Goal: Task Accomplishment & Management: Manage account settings

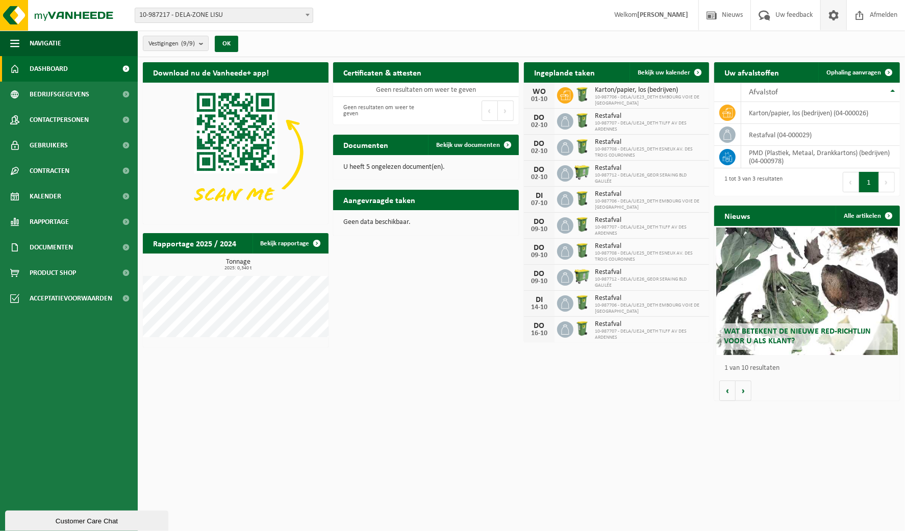
click at [838, 19] on span at bounding box center [833, 15] width 15 height 30
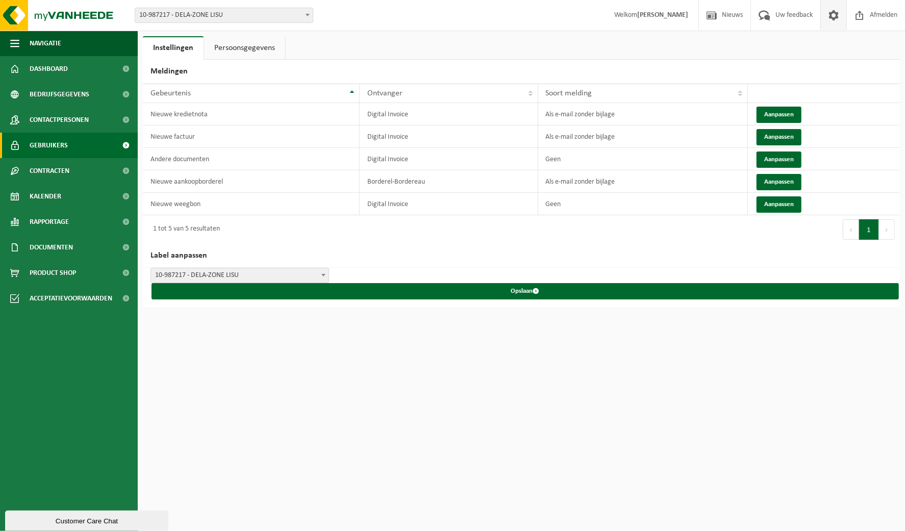
click at [52, 143] on span "Gebruikers" at bounding box center [49, 146] width 38 height 26
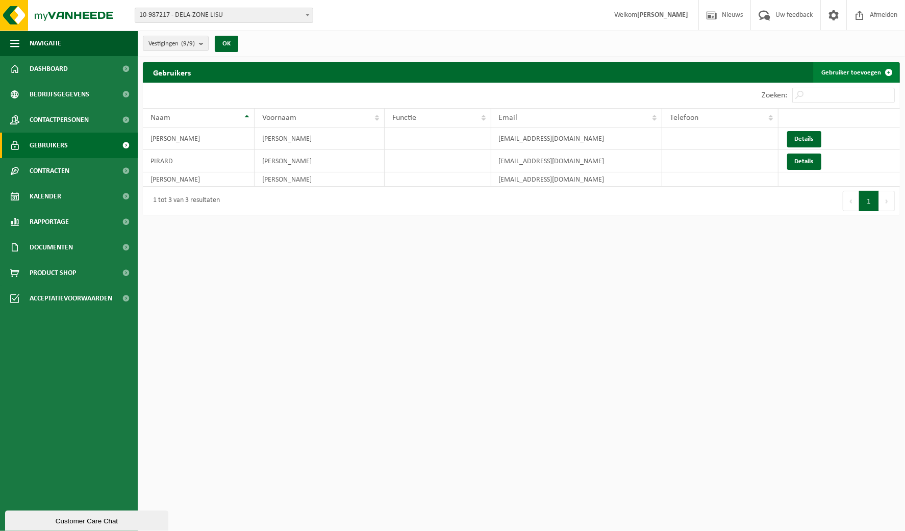
click at [887, 72] on span at bounding box center [889, 72] width 20 height 20
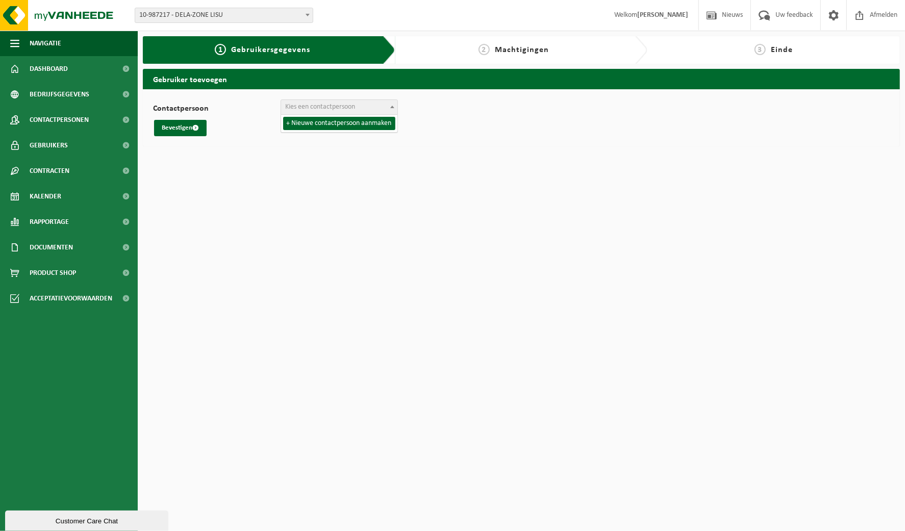
click at [351, 110] on span "Kies een contactpersoon" at bounding box center [320, 107] width 70 height 8
select select "0"
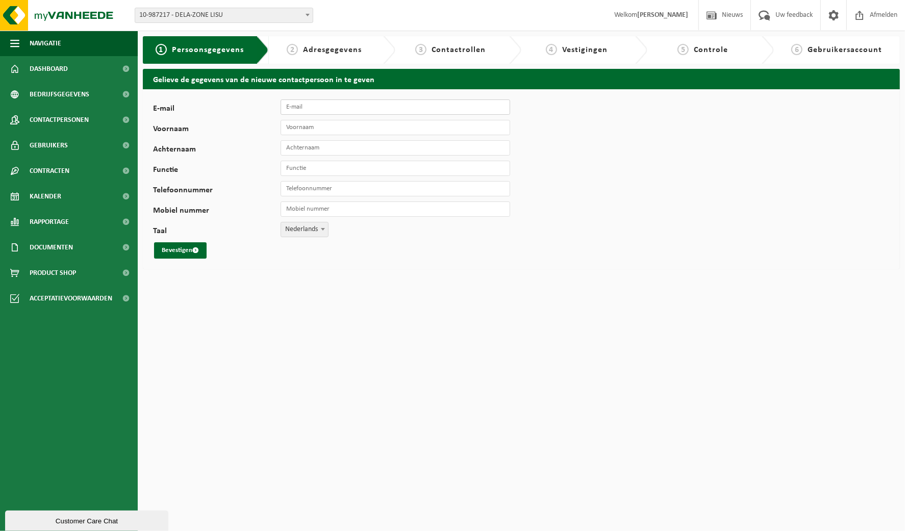
click at [303, 105] on input "E-mail" at bounding box center [396, 107] width 230 height 15
type input "[EMAIL_ADDRESS][DOMAIN_NAME]"
click at [346, 125] on input "Voornaam" at bounding box center [396, 127] width 230 height 15
type input "Françoise"
click at [333, 146] on input "Achternaam" at bounding box center [396, 147] width 230 height 15
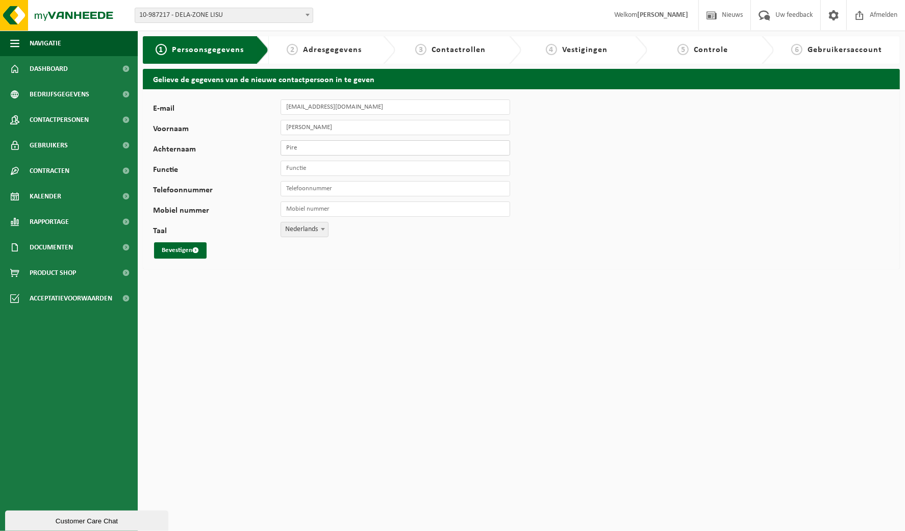
type input "Pire"
click at [309, 172] on input "Functie" at bounding box center [396, 168] width 230 height 15
click at [317, 169] on input "Functie" at bounding box center [396, 168] width 230 height 15
type input "Hotesse"
click at [331, 188] on input "Telefoonnummer" at bounding box center [396, 188] width 230 height 15
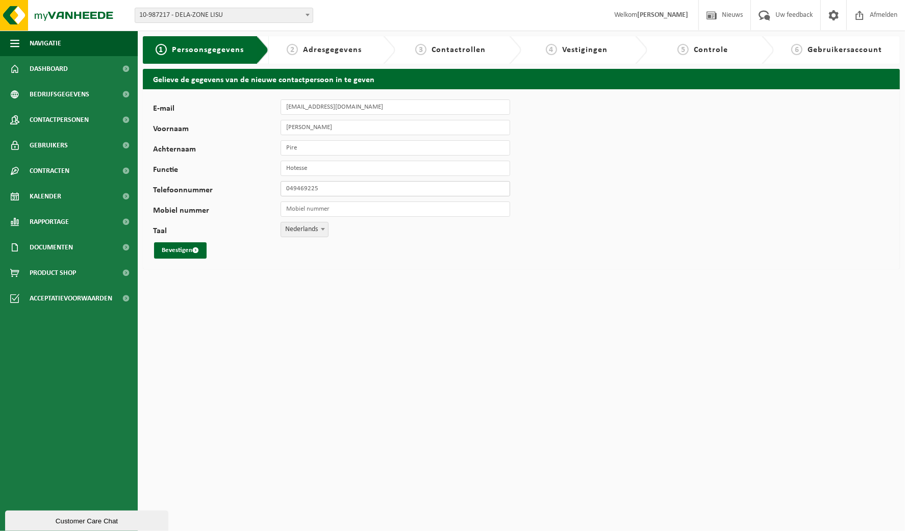
type input "0494692259"
drag, startPoint x: 318, startPoint y: 187, endPoint x: 255, endPoint y: 185, distance: 63.3
click at [255, 185] on div "Telefoonnummer 0494692259" at bounding box center [336, 188] width 367 height 15
click at [318, 201] on div "E-mail fpire@dela.be Voornaam Françoise Achternaam Pire Functie Hotesse Telefoo…" at bounding box center [319, 179] width 332 height 159
click at [320, 208] on input "Mobiel nummer" at bounding box center [396, 209] width 230 height 15
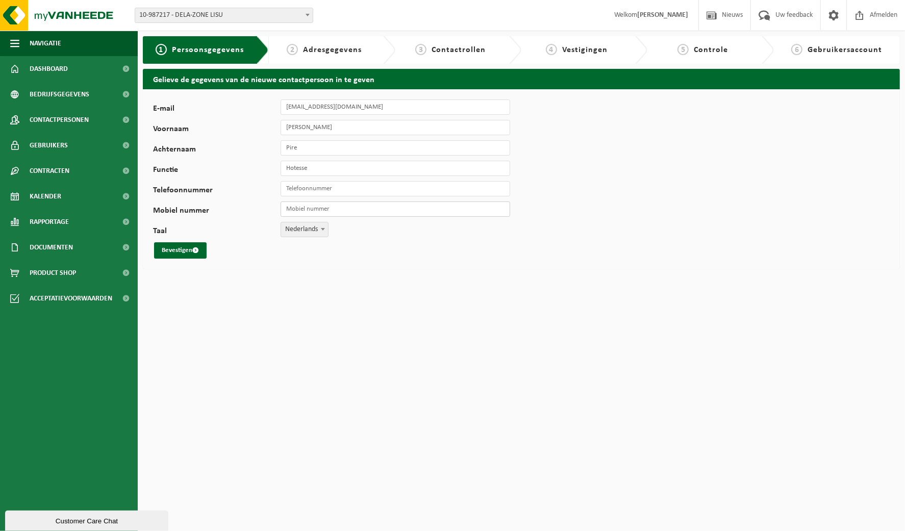
paste input "0494692259"
type input "0494692259"
click at [324, 228] on b at bounding box center [323, 229] width 4 height 3
select select "1"
click at [175, 250] on button "Bevestigen" at bounding box center [180, 250] width 53 height 16
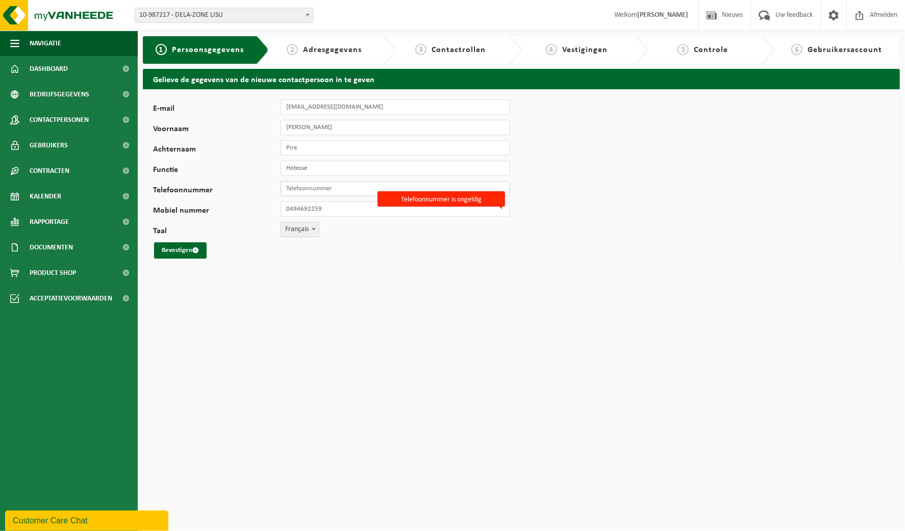
click at [317, 189] on input "Telefoonnummer" at bounding box center [396, 188] width 230 height 15
paste input "0494692259"
type input "0494692259"
click at [175, 249] on button "Bevestigen" at bounding box center [180, 250] width 53 height 16
click at [429, 288] on html "Vestiging: 10-987217 - DELA-ZONE LISU 10-987687 - DELA/LIE17_BEME [GEOGRAPHIC_D…" at bounding box center [452, 265] width 905 height 531
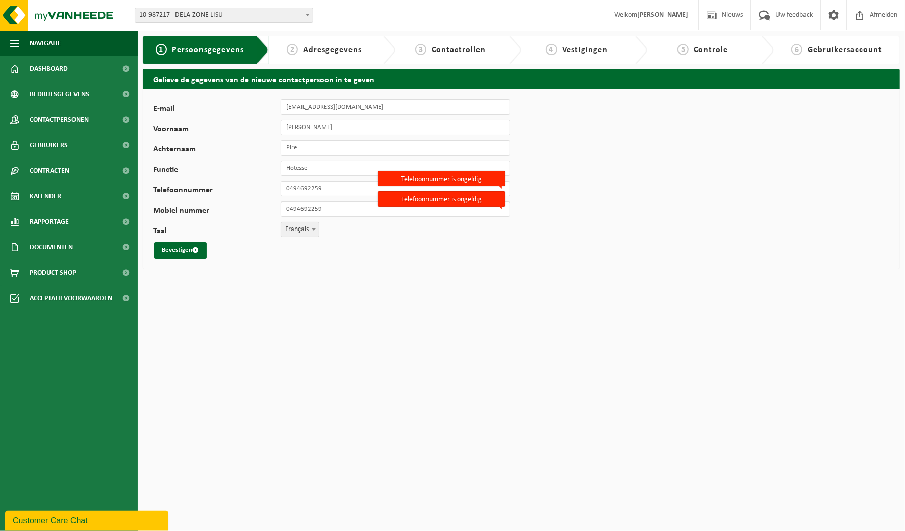
click at [350, 177] on div "E-mail [EMAIL_ADDRESS][DOMAIN_NAME] Voornaam [PERSON_NAME] Pire Functie Hotesse…" at bounding box center [319, 179] width 332 height 159
click at [338, 188] on input "0494692259" at bounding box center [396, 188] width 230 height 15
drag, startPoint x: 327, startPoint y: 187, endPoint x: 270, endPoint y: 178, distance: 57.9
click at [270, 178] on div "E-mail [EMAIL_ADDRESS][DOMAIN_NAME] Voornaam [PERSON_NAME] Pire Functie Hotesse…" at bounding box center [319, 179] width 332 height 159
click at [311, 187] on input "Telefoonnummer" at bounding box center [396, 188] width 230 height 15
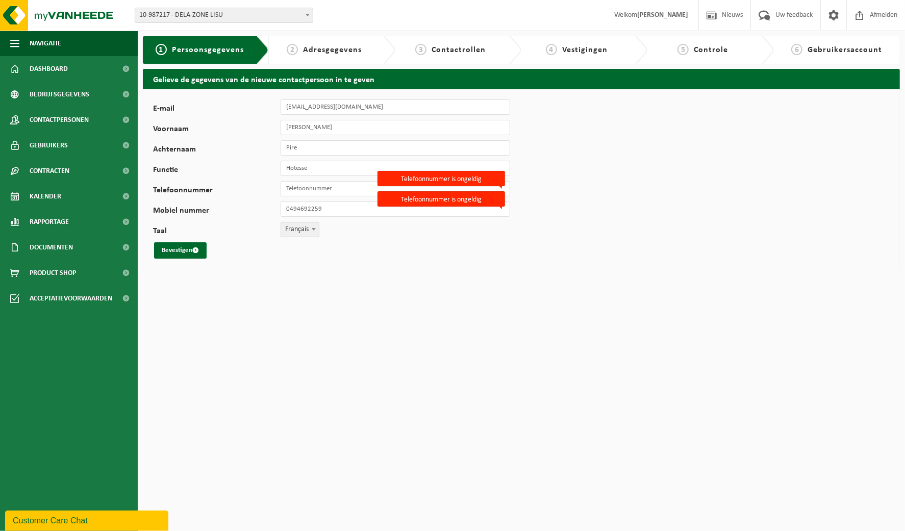
click at [255, 200] on div "E-mail [EMAIL_ADDRESS][DOMAIN_NAME] Voornaam [PERSON_NAME] Pire Functie Hotesse…" at bounding box center [319, 179] width 332 height 159
click at [494, 198] on label "Telefoonnummer is ongeldig" at bounding box center [442, 198] width 128 height 15
click at [494, 202] on input "0494692259" at bounding box center [396, 209] width 230 height 15
click at [182, 250] on button "Bevestigen" at bounding box center [180, 250] width 53 height 16
drag, startPoint x: 289, startPoint y: 208, endPoint x: 279, endPoint y: 205, distance: 10.0
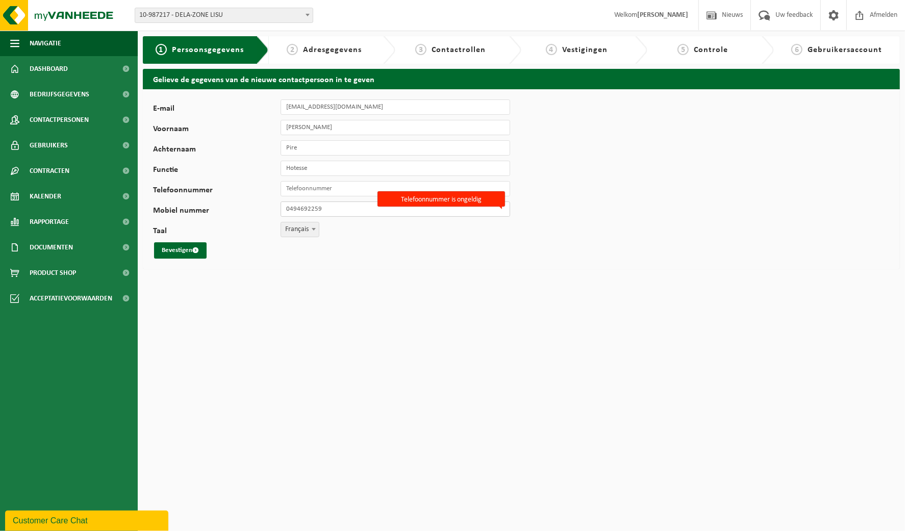
click at [279, 205] on div "Mobiel nummer 0494692259 Telefoonnummer is ongeldig" at bounding box center [336, 209] width 367 height 15
type input "0032494692259"
click at [180, 252] on button "Bevestigen" at bounding box center [180, 250] width 53 height 16
click at [507, 212] on input "0032494692259" at bounding box center [396, 209] width 230 height 15
click at [504, 209] on input "0032494692259" at bounding box center [396, 209] width 230 height 15
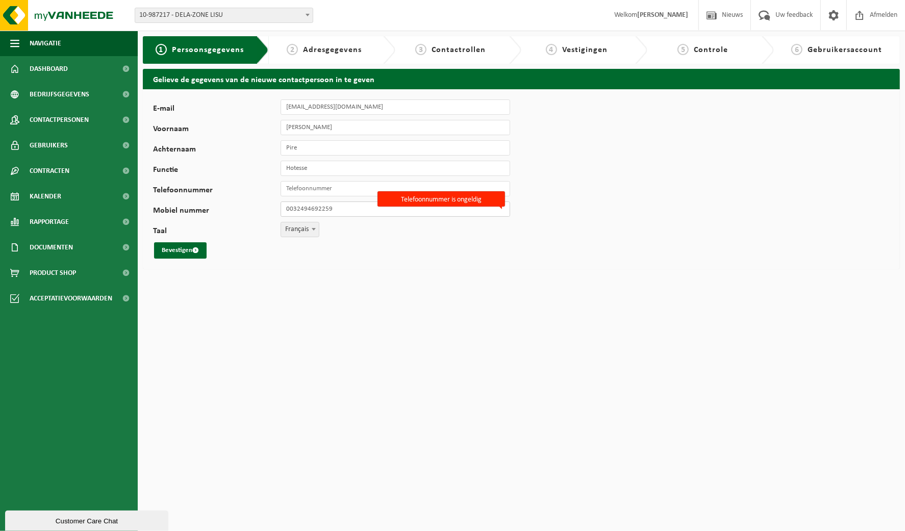
drag, startPoint x: 342, startPoint y: 208, endPoint x: 240, endPoint y: 219, distance: 102.6
click at [240, 219] on div "E-mail [EMAIL_ADDRESS][DOMAIN_NAME] Voornaam [PERSON_NAME] Pire Functie Hotesse…" at bounding box center [319, 179] width 332 height 159
click at [383, 139] on div "E-mail [EMAIL_ADDRESS][DOMAIN_NAME] Voornaam [PERSON_NAME] Pire Functie Hotesse…" at bounding box center [319, 179] width 332 height 159
click at [186, 251] on button "Bevestigen" at bounding box center [180, 250] width 53 height 16
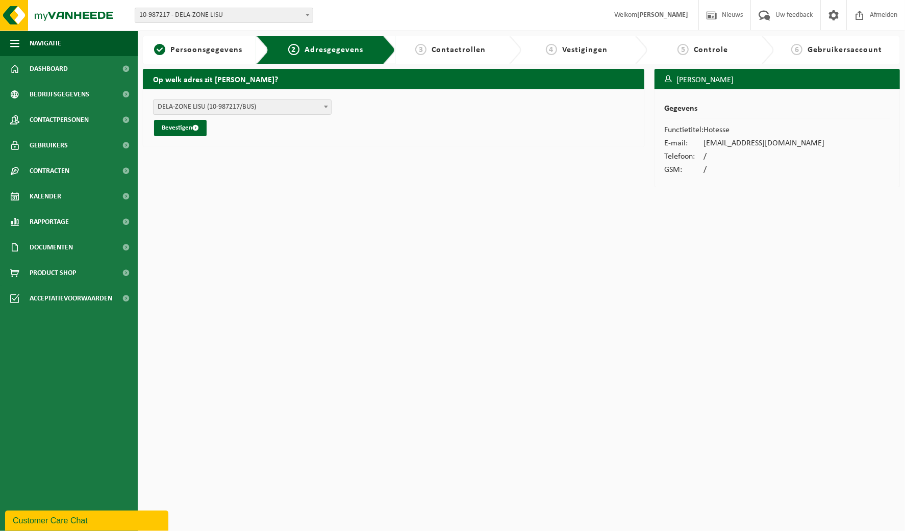
click at [266, 106] on span "DELA-ZONE LISU (10-987217/BUS)" at bounding box center [243, 107] width 178 height 14
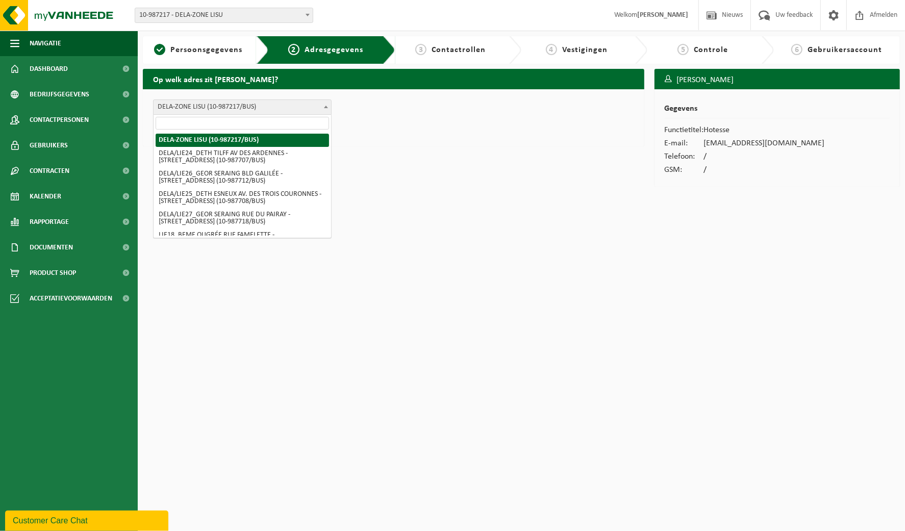
click at [266, 106] on span "DELA-ZONE LISU (10-987217/BUS)" at bounding box center [243, 107] width 178 height 14
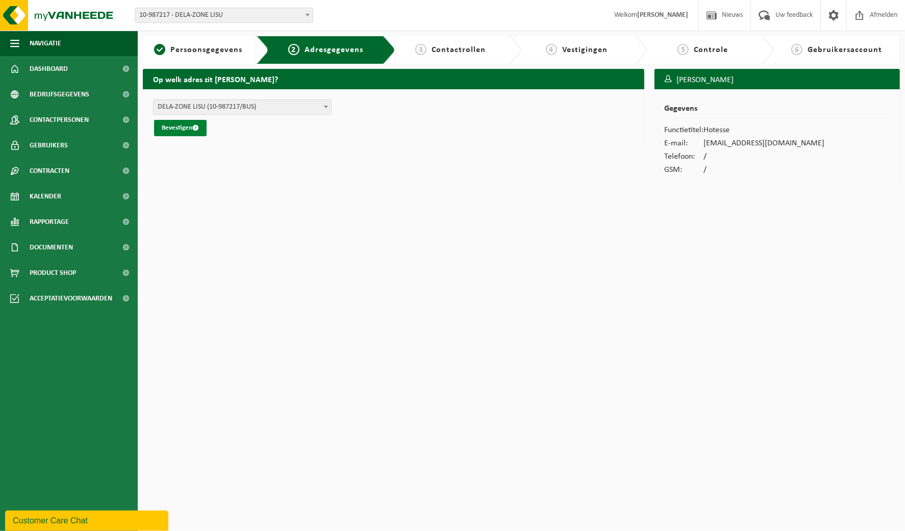
click at [177, 126] on button "Bevestigen" at bounding box center [180, 128] width 53 height 16
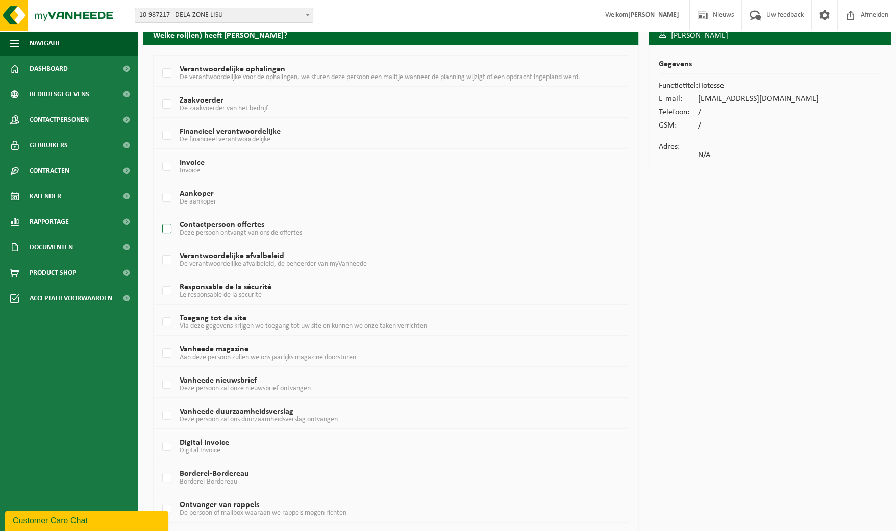
scroll to position [75, 0]
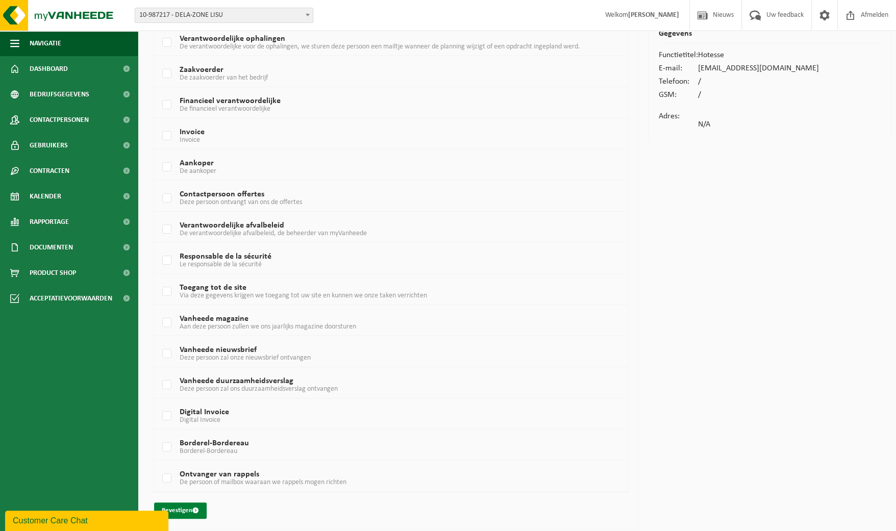
click at [201, 506] on button "Bevestigen" at bounding box center [180, 511] width 53 height 16
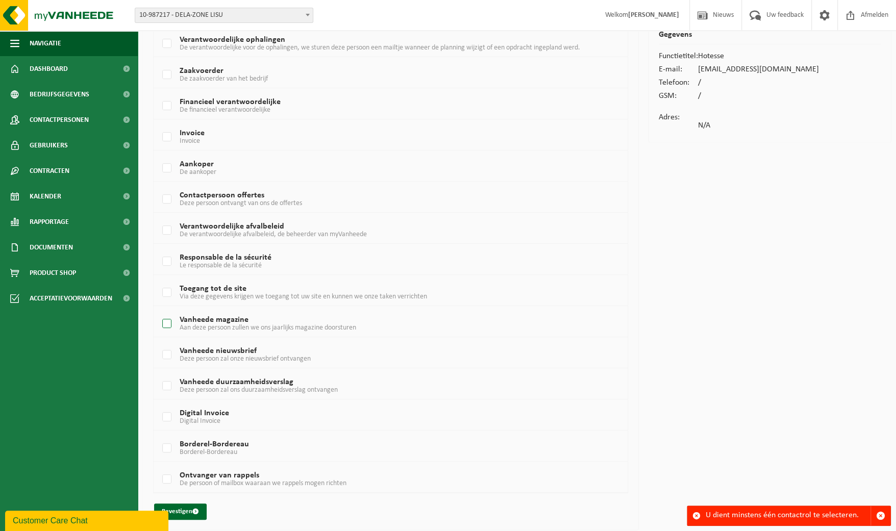
scroll to position [75, 0]
click at [211, 350] on label "Vanheede nieuwsbrief Deze persoon zal onze nieuwsbrief ontvangen" at bounding box center [371, 354] width 422 height 15
click at [159, 341] on input "Vanheede nieuwsbrief Deze persoon zal onze nieuwsbrief ontvangen" at bounding box center [158, 341] width 1 height 1
checkbox input "true"
click at [189, 506] on button "Bevestigen" at bounding box center [180, 511] width 53 height 16
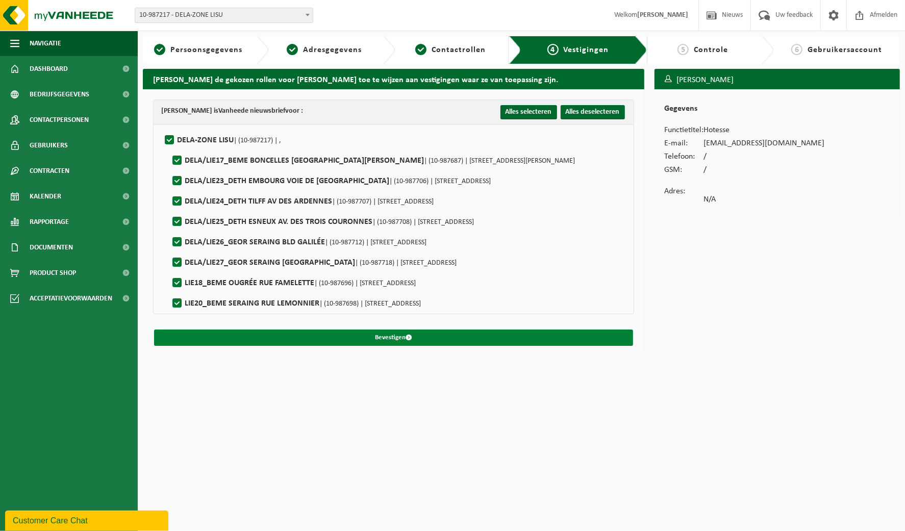
click at [395, 333] on button "Bevestigen" at bounding box center [393, 338] width 479 height 16
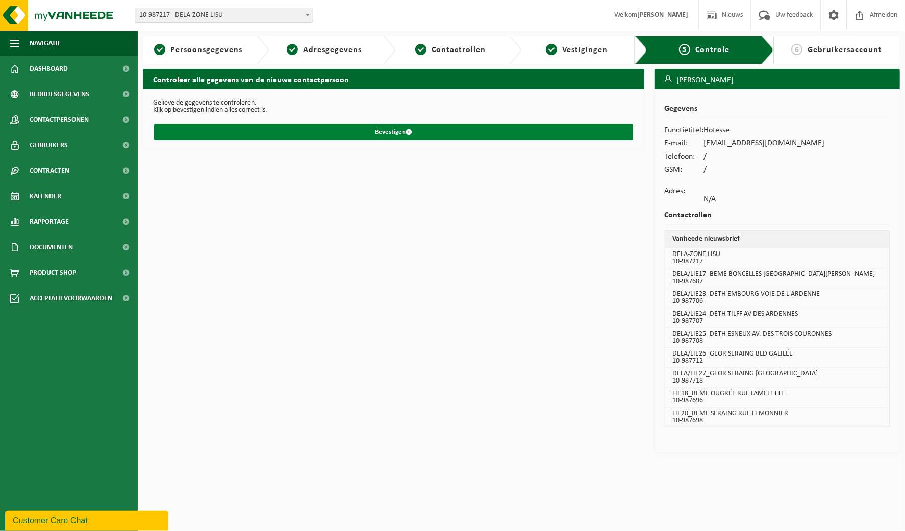
click at [394, 132] on button "Bevestigen" at bounding box center [393, 132] width 479 height 16
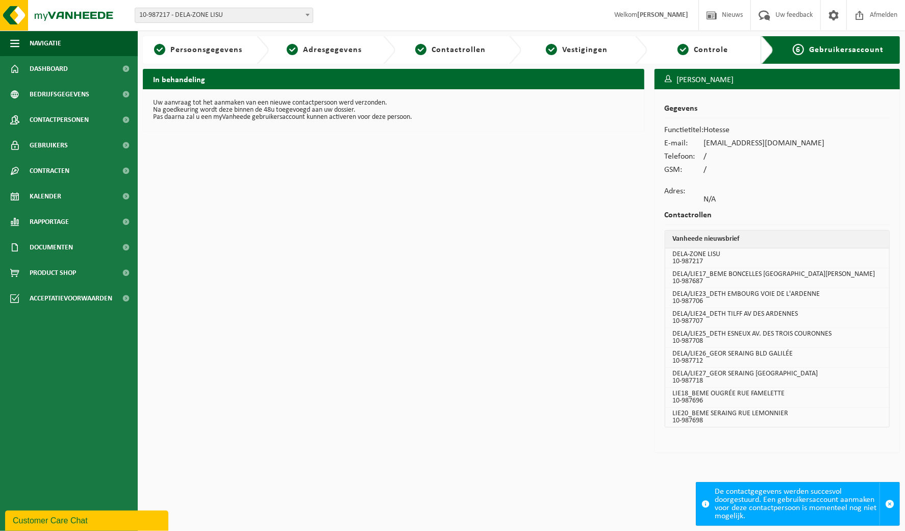
click at [758, 509] on div "De contactgegevens werden succesvol doorgestuurd. Een gebruikersaccount aanmake…" at bounding box center [797, 504] width 165 height 43
click at [61, 121] on span "Contactpersonen" at bounding box center [59, 120] width 59 height 26
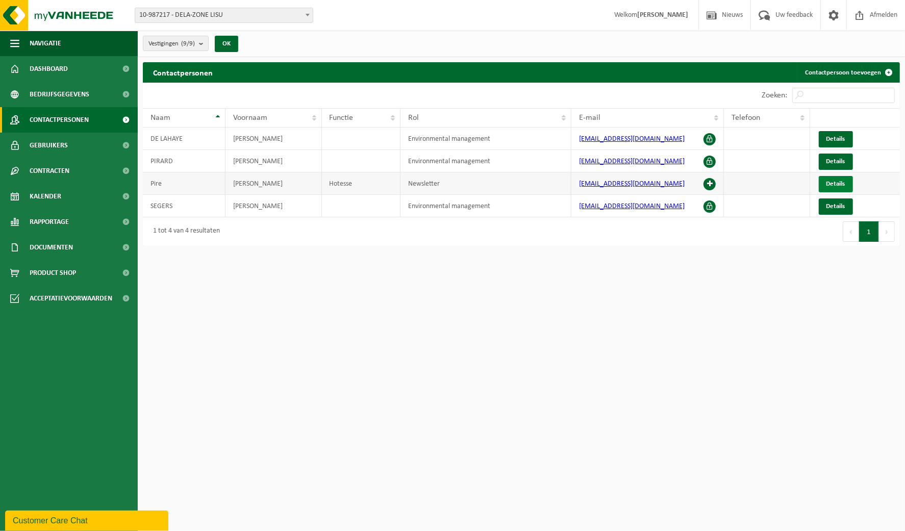
click at [837, 184] on span "Details" at bounding box center [836, 184] width 19 height 7
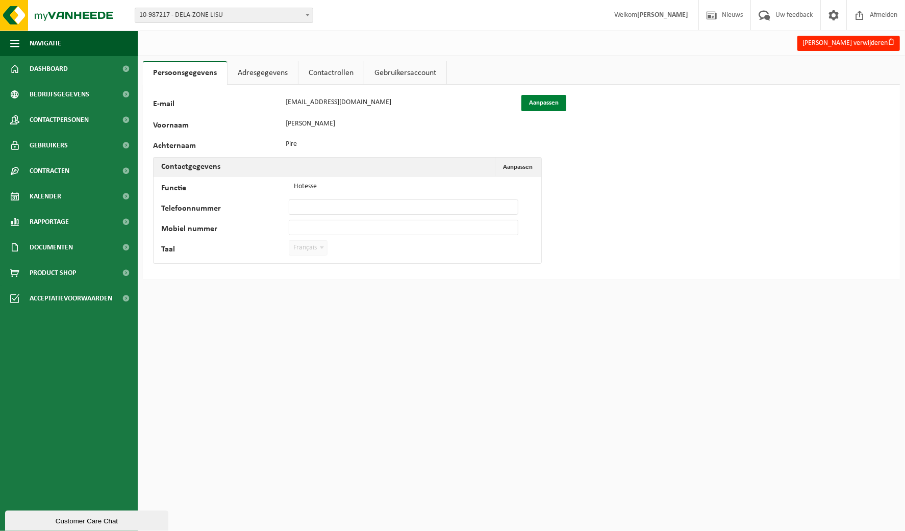
click at [546, 108] on button "Aanpassen" at bounding box center [544, 103] width 45 height 16
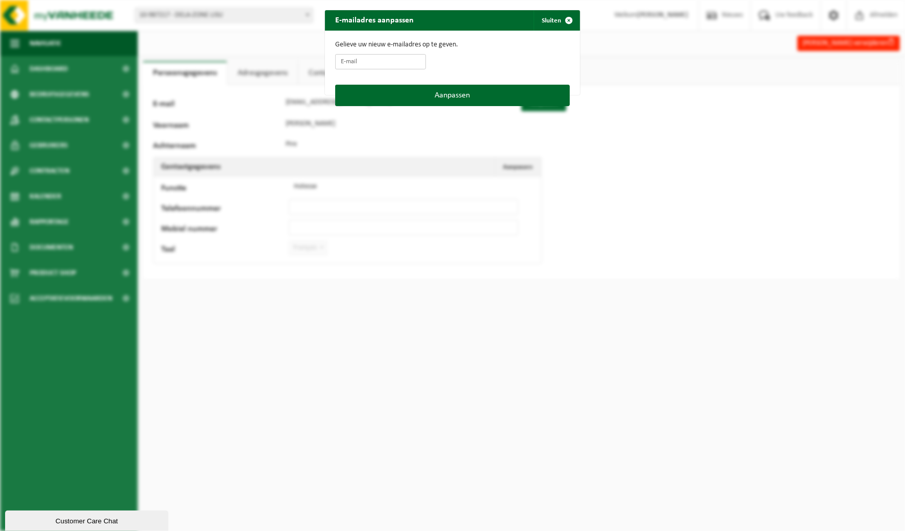
click at [356, 62] on input "E-mail" at bounding box center [380, 61] width 91 height 15
type input "[EMAIL_ADDRESS][DOMAIN_NAME]"
click at [458, 95] on button "Aanpassen" at bounding box center [452, 95] width 235 height 21
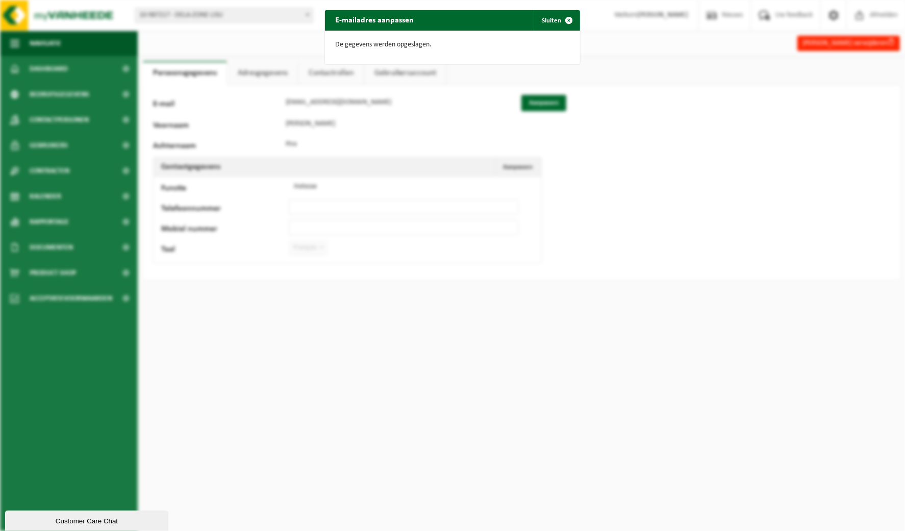
click at [273, 73] on div "E-mailadres aanpassen Sluiten De gegevens werden opgeslagen." at bounding box center [452, 265] width 905 height 531
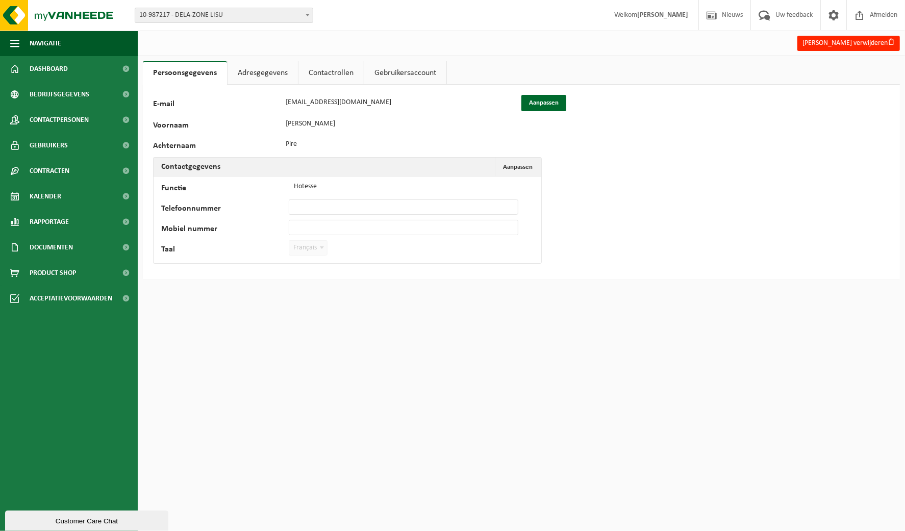
click at [335, 71] on link "Contactrollen" at bounding box center [331, 72] width 65 height 23
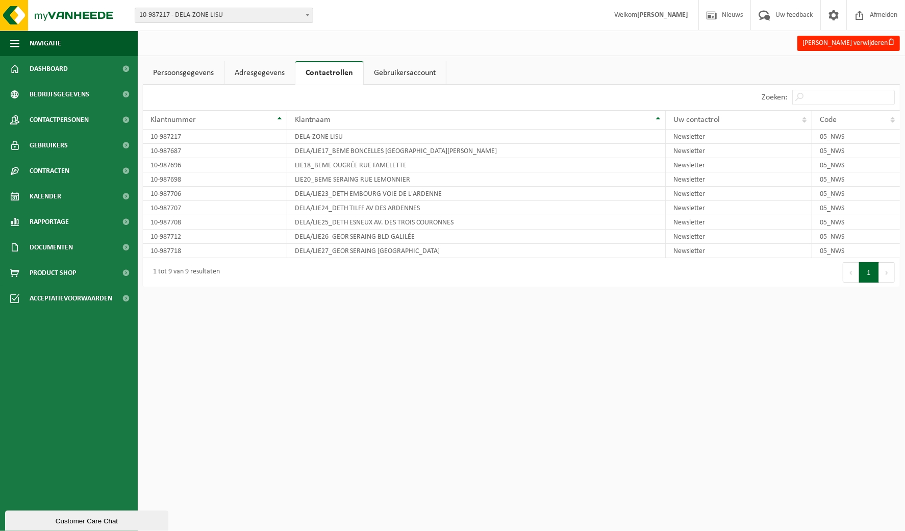
click at [401, 75] on link "Gebruikersaccount" at bounding box center [405, 72] width 82 height 23
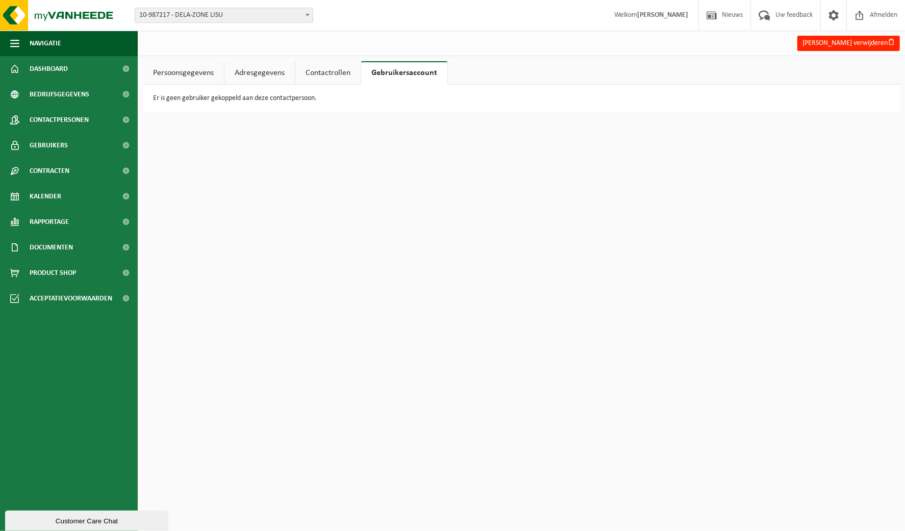
click at [332, 73] on link "Contactrollen" at bounding box center [327, 72] width 65 height 23
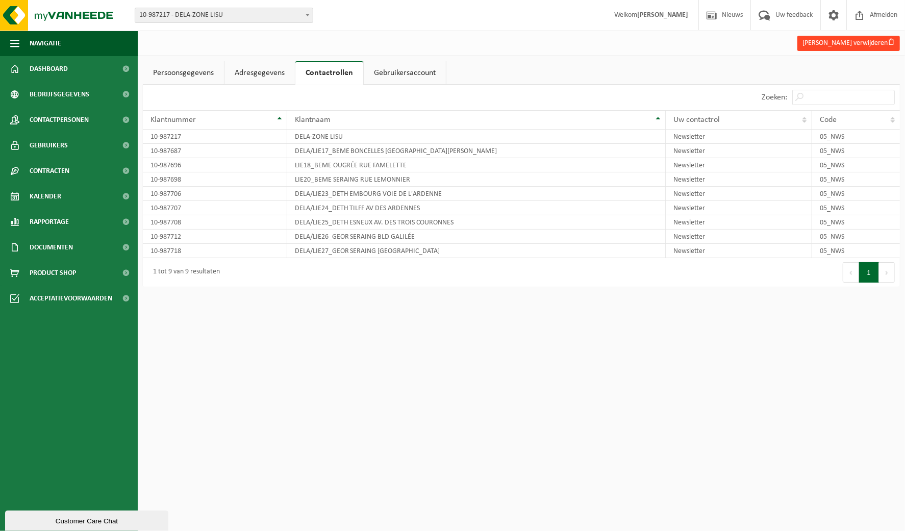
click at [894, 45] on button "Françoise Pire verwijderen" at bounding box center [849, 43] width 103 height 15
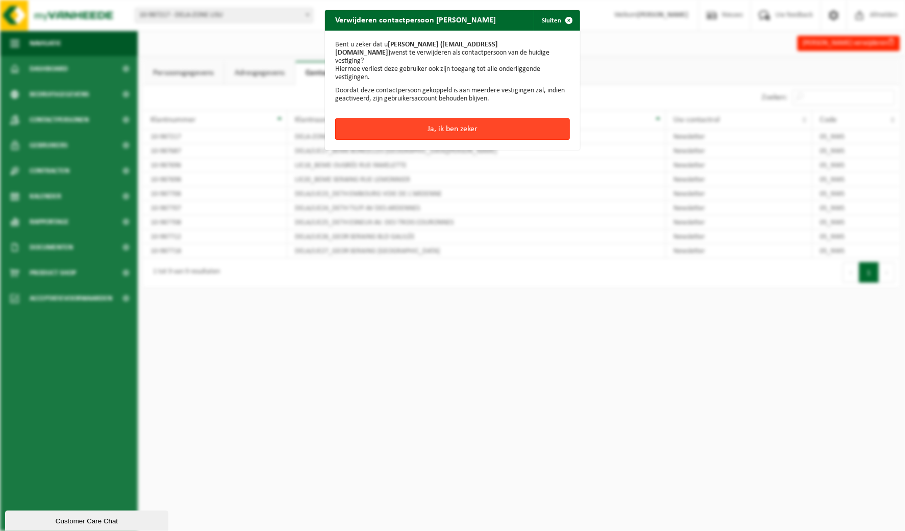
click at [448, 118] on button "Ja, ik ben zeker" at bounding box center [452, 128] width 235 height 21
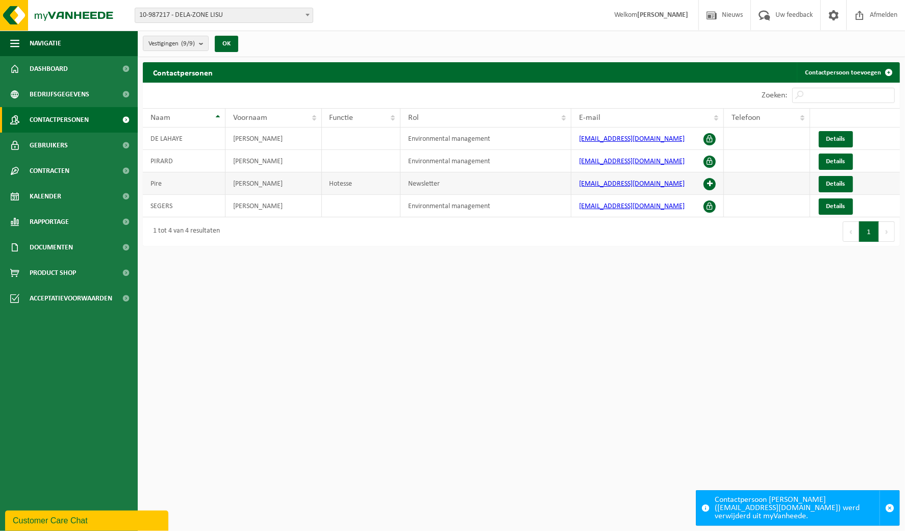
click at [429, 179] on td "Newsletter" at bounding box center [486, 183] width 171 height 22
click at [55, 114] on span "Contactpersonen" at bounding box center [59, 120] width 59 height 26
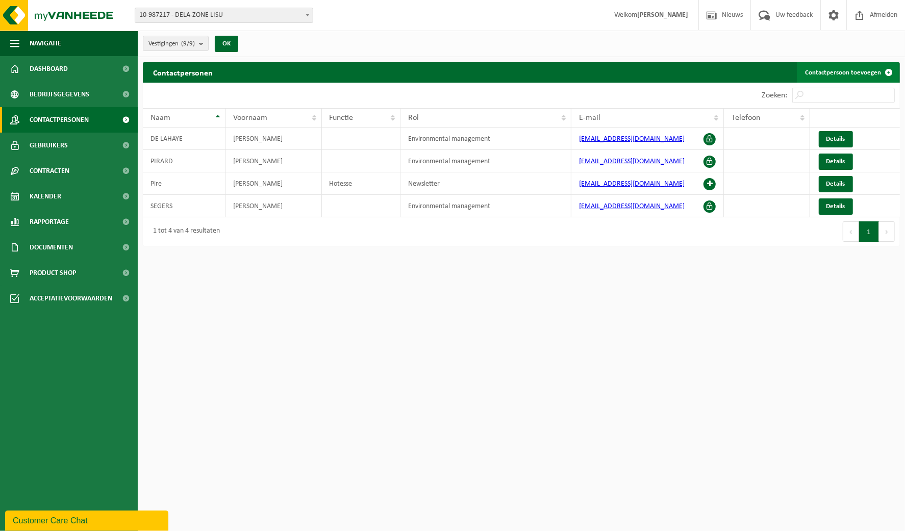
click at [863, 74] on link "Contactpersoon toevoegen" at bounding box center [848, 72] width 102 height 20
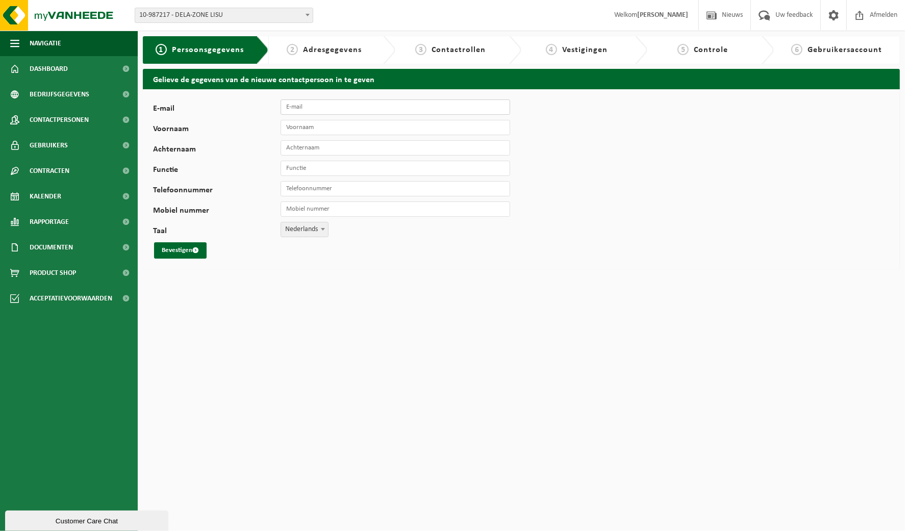
click at [302, 109] on input "E-mail" at bounding box center [396, 107] width 230 height 15
type input "fpire@dela.be"
type input "Françoise"
type input "Pire"
type input "Hotesse"
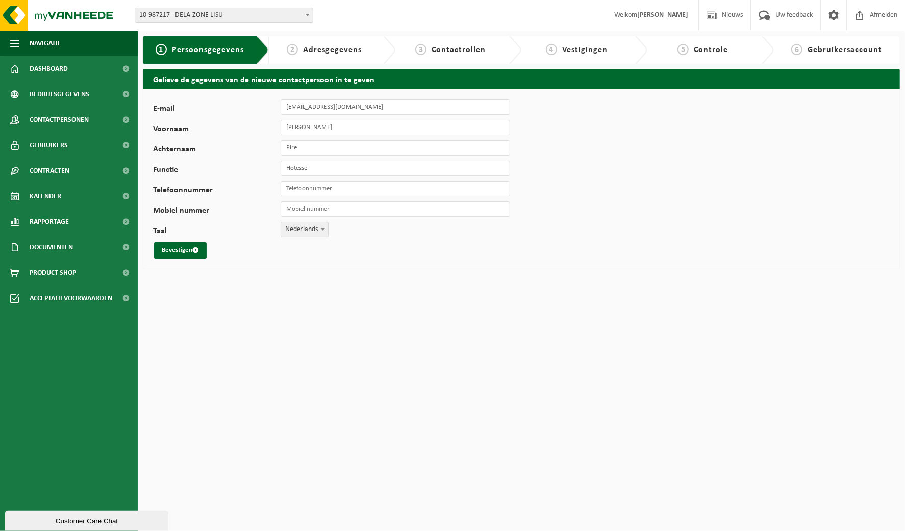
click at [291, 225] on span "Nederlands" at bounding box center [304, 229] width 47 height 14
drag, startPoint x: 316, startPoint y: 263, endPoint x: 290, endPoint y: 274, distance: 27.5
select select "1"
click at [178, 254] on button "Bevestigen" at bounding box center [180, 250] width 53 height 16
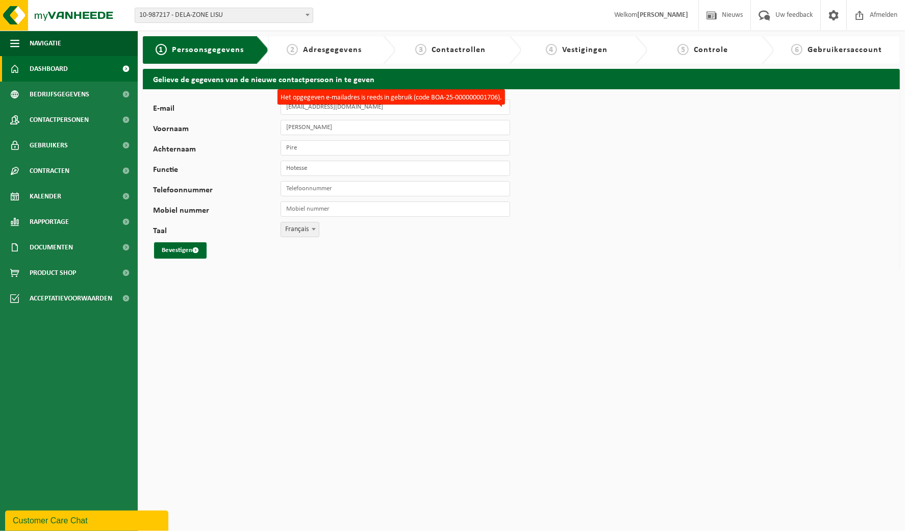
click at [56, 69] on span "Dashboard" at bounding box center [49, 69] width 38 height 26
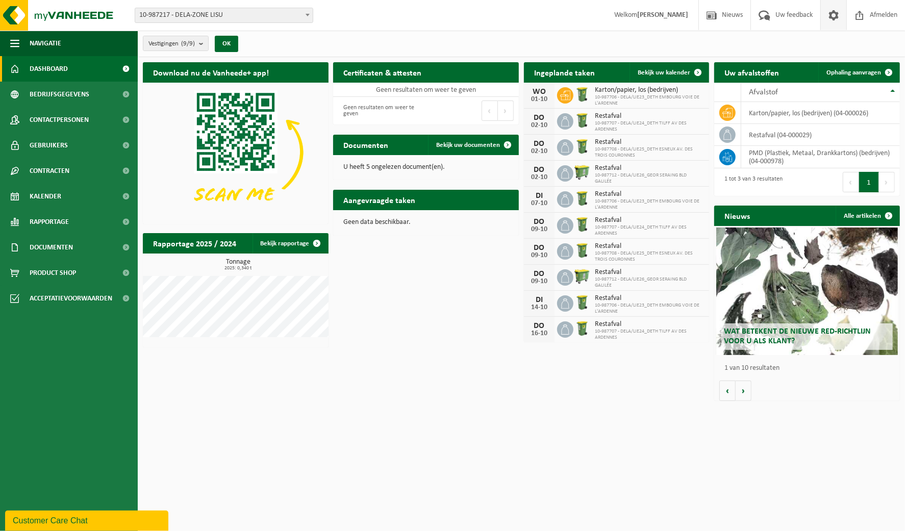
click at [836, 18] on span at bounding box center [833, 15] width 15 height 30
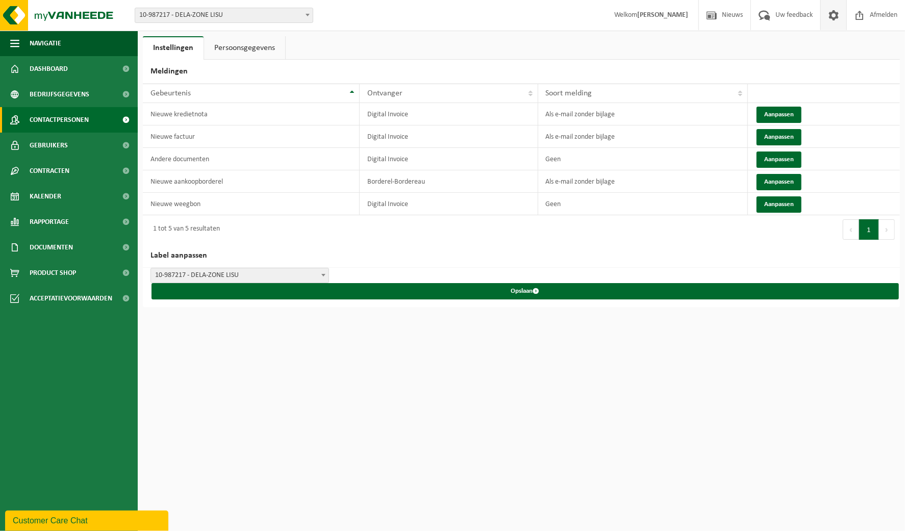
click at [62, 120] on span "Contactpersonen" at bounding box center [59, 120] width 59 height 26
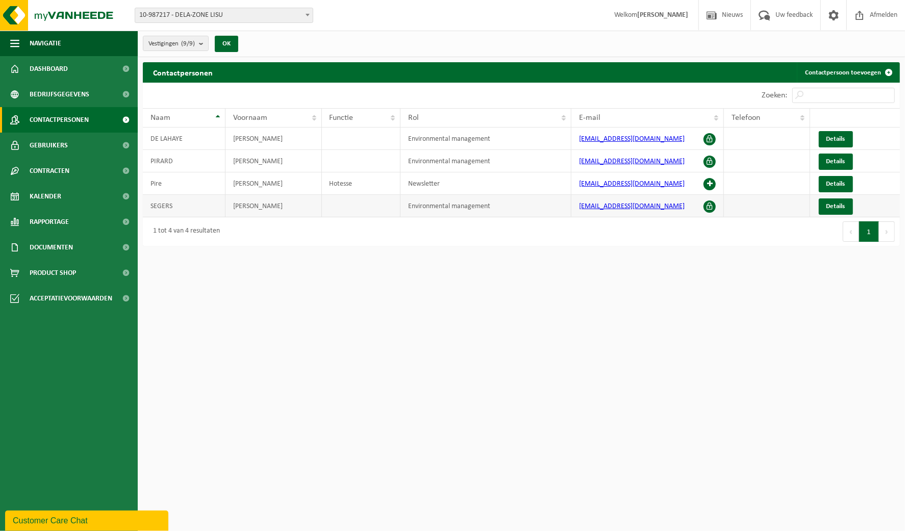
click at [813, 197] on td "Details" at bounding box center [855, 206] width 90 height 22
click at [833, 206] on span "Details" at bounding box center [836, 206] width 19 height 7
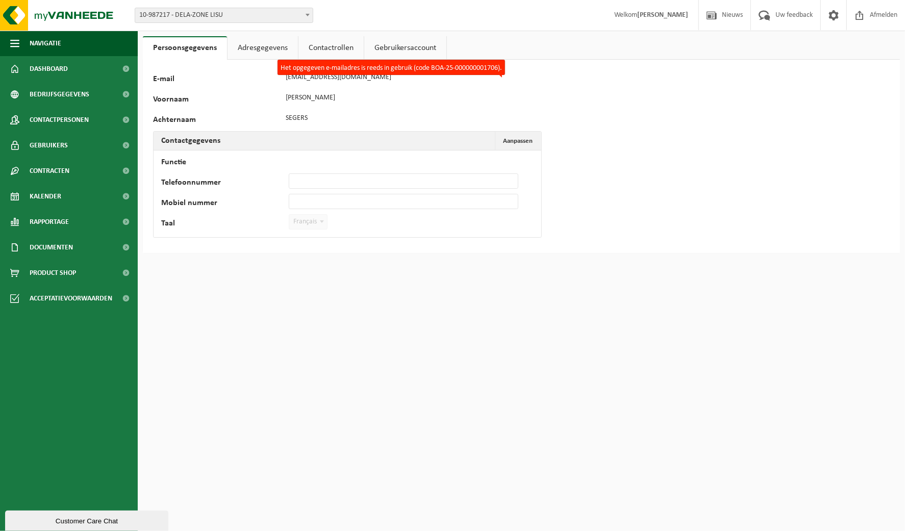
click at [255, 46] on link "Adresgegevens" at bounding box center [263, 47] width 70 height 23
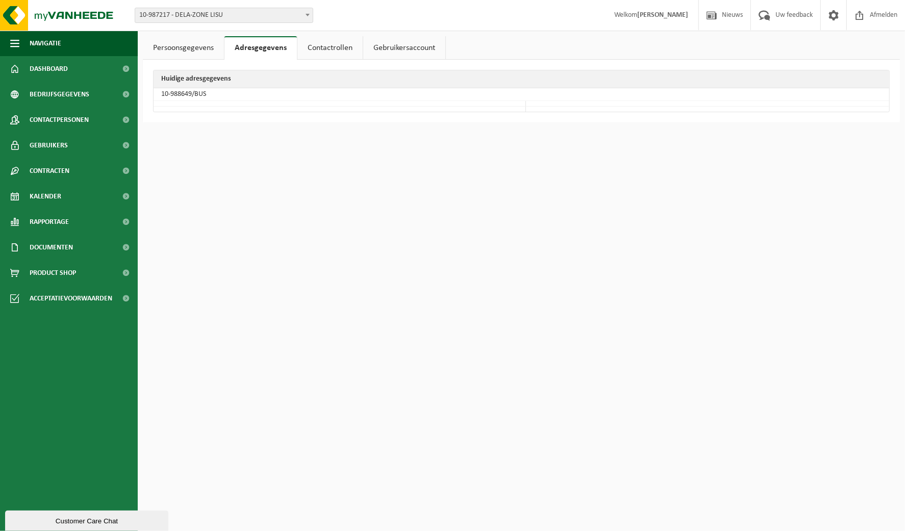
click at [324, 47] on link "Contactrollen" at bounding box center [330, 47] width 65 height 23
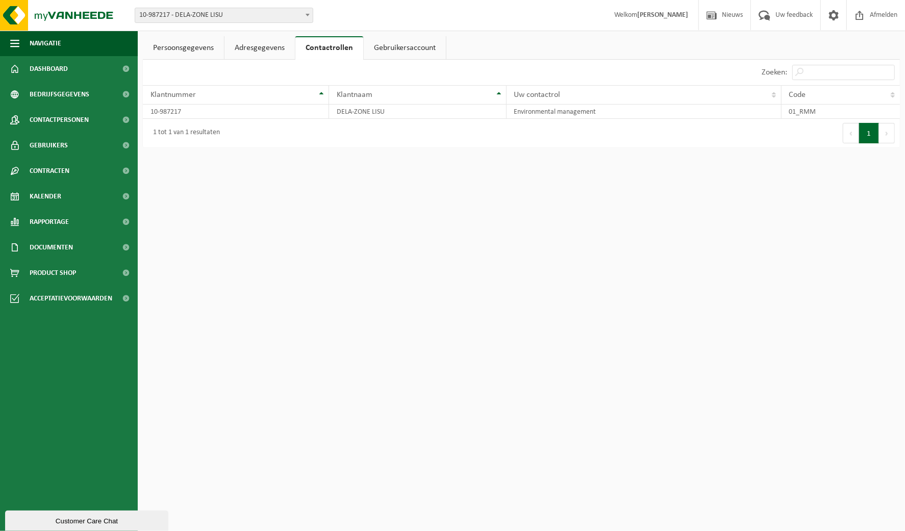
click at [410, 50] on link "Gebruikersaccount" at bounding box center [405, 47] width 82 height 23
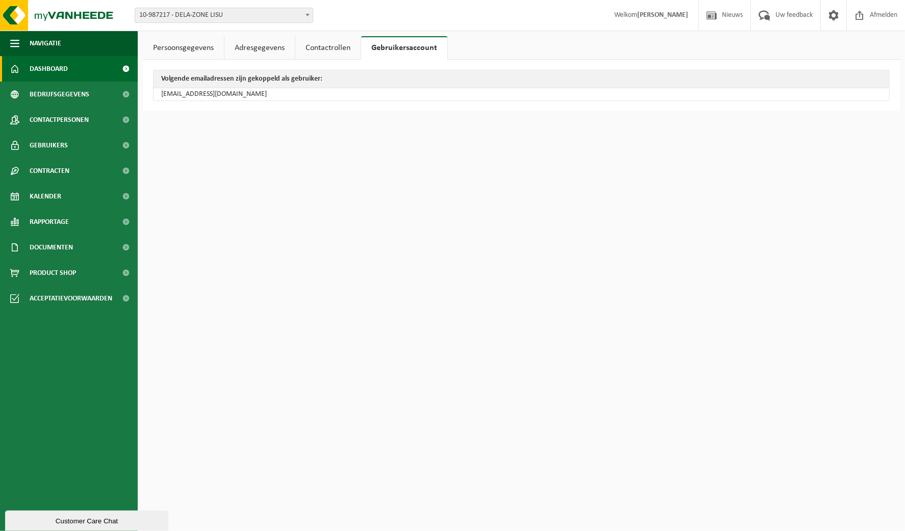
click at [51, 66] on span "Dashboard" at bounding box center [49, 69] width 38 height 26
